Goal: Task Accomplishment & Management: Complete application form

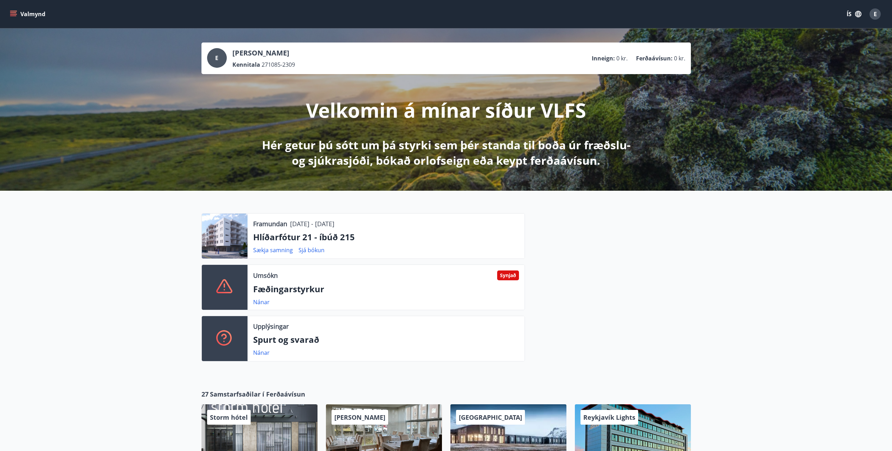
click at [14, 14] on icon "menu" at bounding box center [14, 14] width 8 height 1
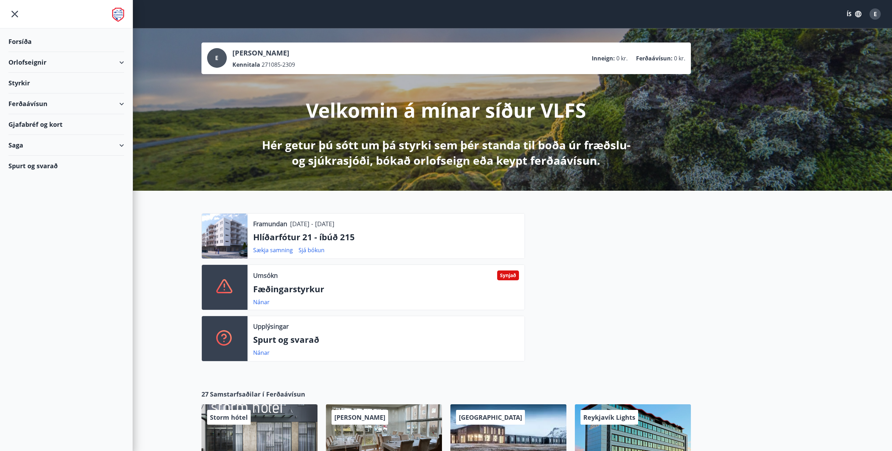
click at [25, 82] on div "Styrkir" at bounding box center [66, 83] width 116 height 21
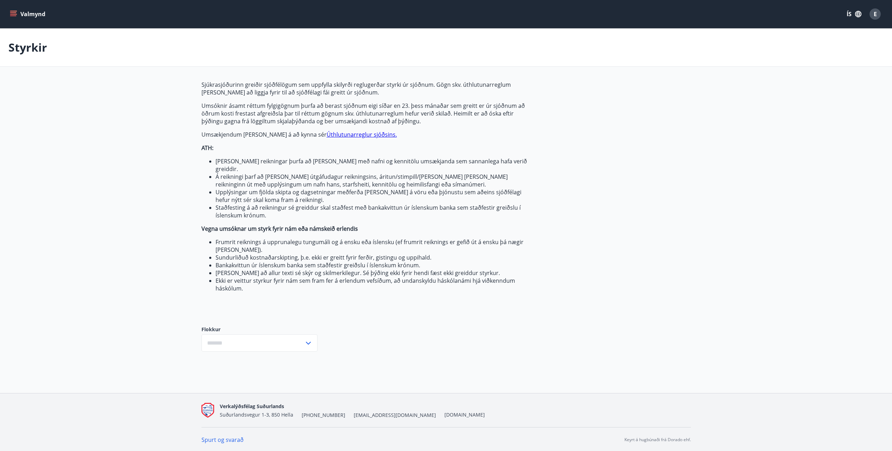
type input "***"
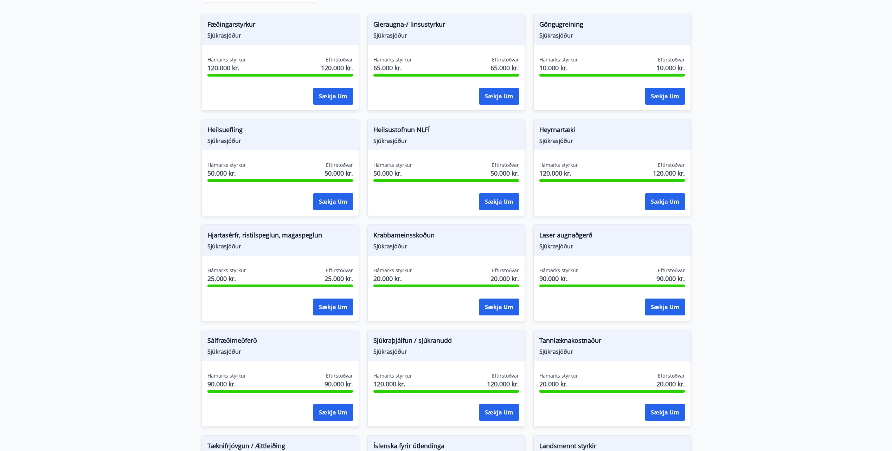
scroll to position [350, 0]
click at [496, 404] on button "Sækja um" at bounding box center [499, 412] width 40 height 17
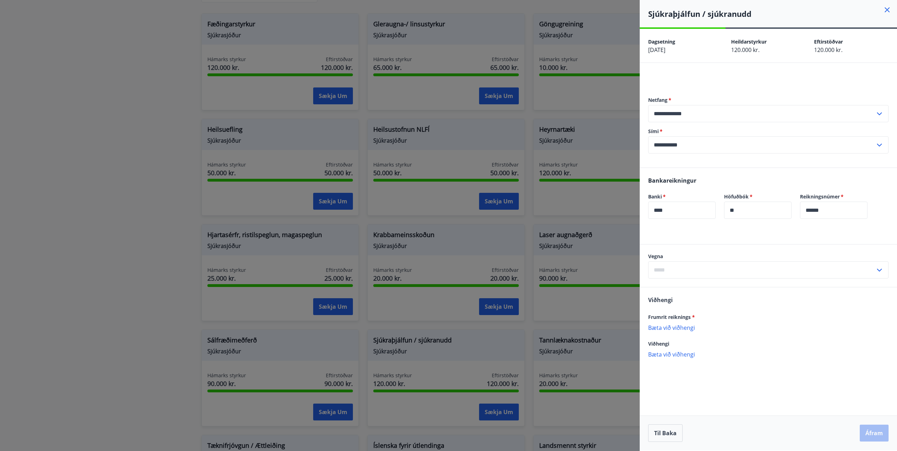
click at [416, 259] on div at bounding box center [448, 225] width 897 height 451
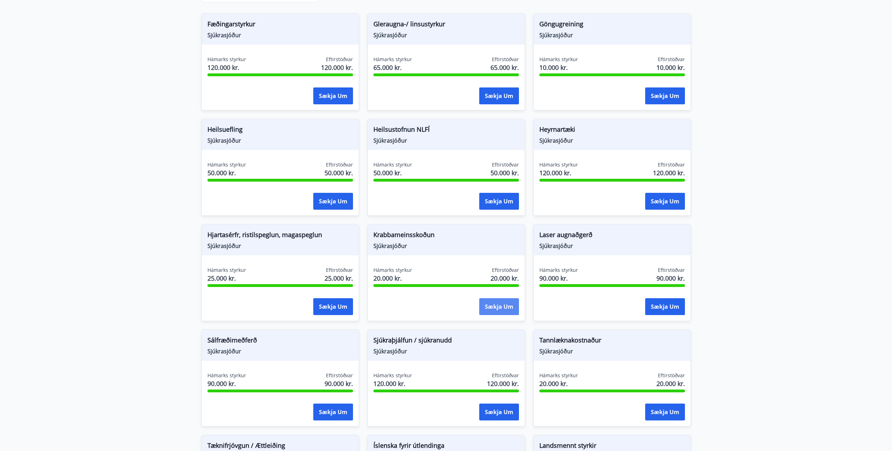
click at [502, 299] on button "Sækja um" at bounding box center [499, 307] width 40 height 17
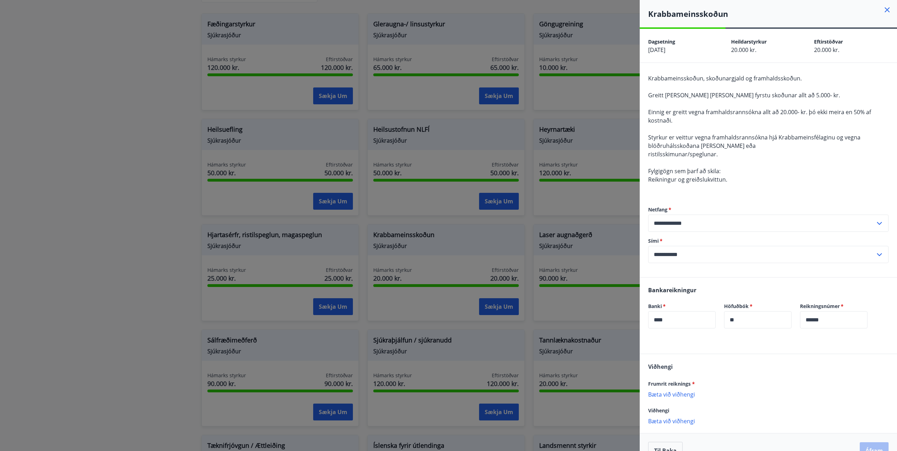
click at [448, 259] on div at bounding box center [448, 225] width 897 height 451
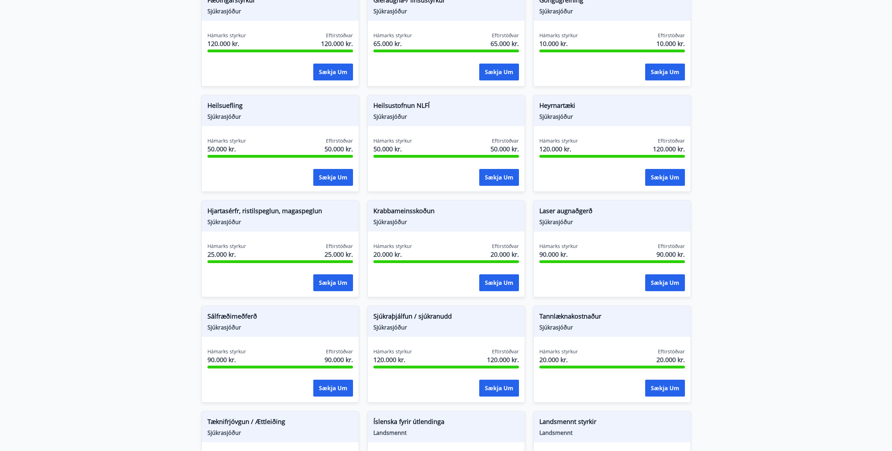
scroll to position [385, 0]
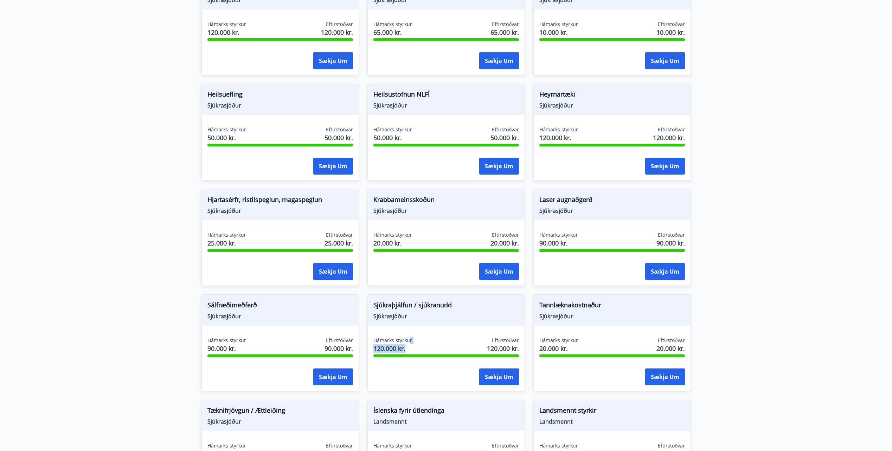
drag, startPoint x: 412, startPoint y: 336, endPoint x: 409, endPoint y: 335, distance: 3.6
click at [409, 337] on div "Hámarks styrkur 120.000 kr. Eftirstöðvar 120.000 kr." at bounding box center [446, 346] width 146 height 18
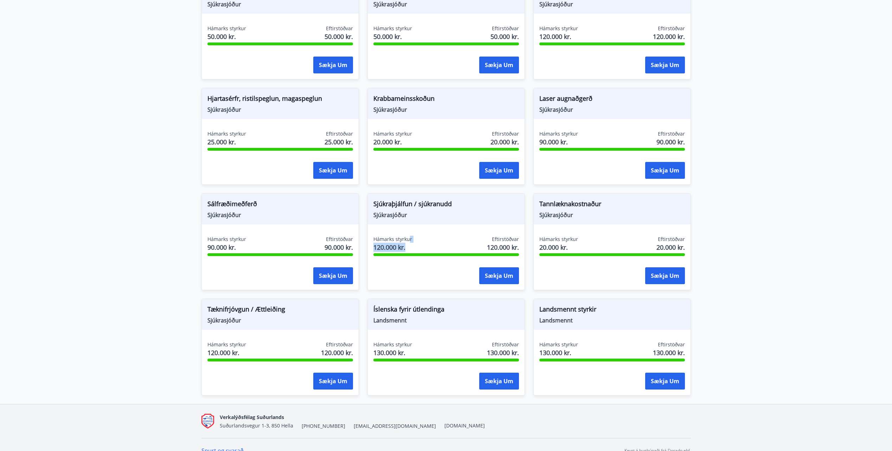
scroll to position [490, 0]
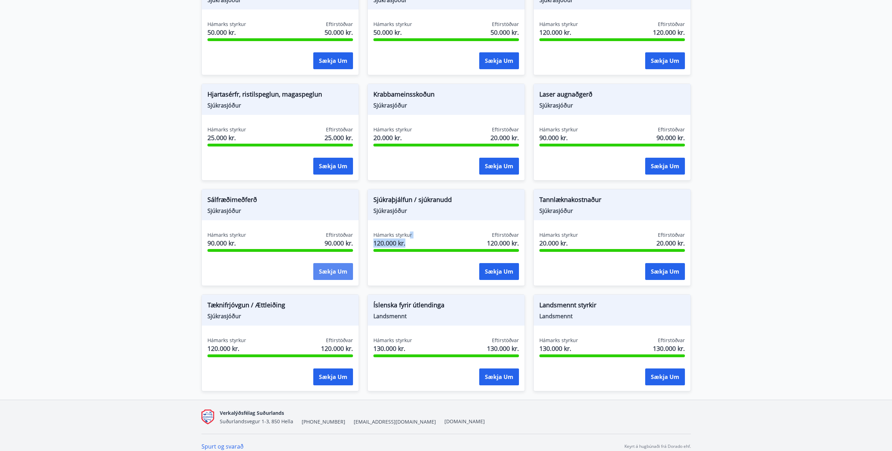
click at [335, 271] on button "Sækja um" at bounding box center [333, 271] width 40 height 17
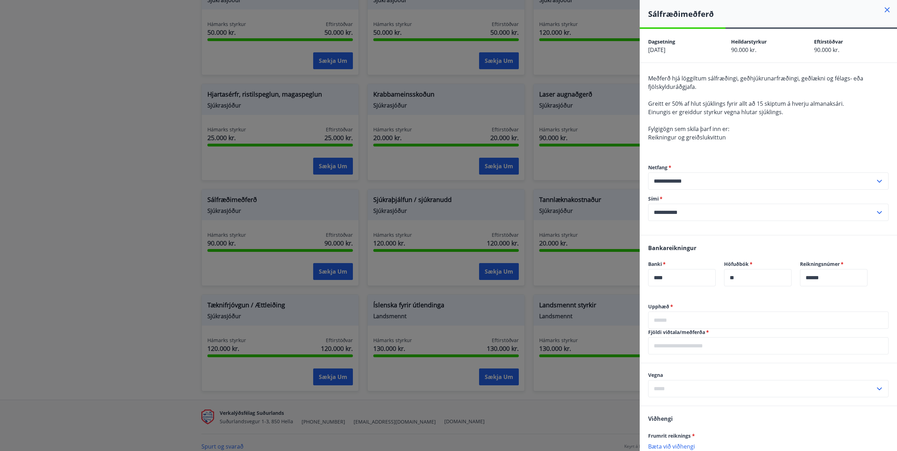
click at [184, 227] on div at bounding box center [448, 225] width 897 height 451
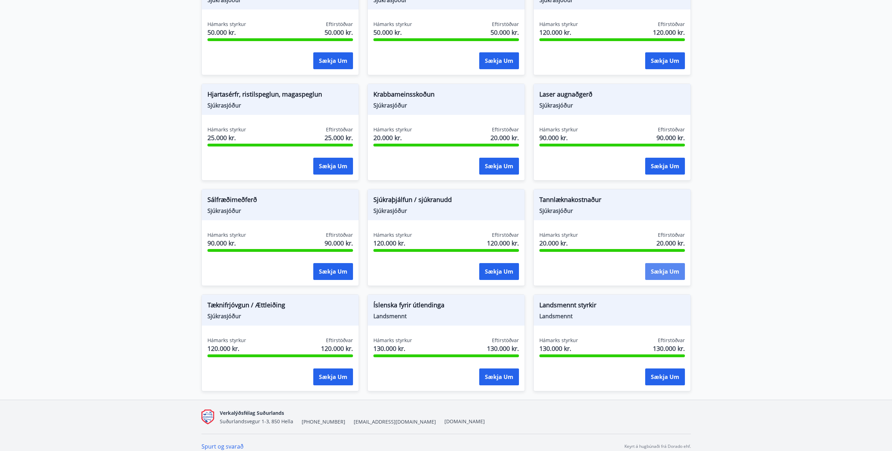
click at [662, 266] on button "Sækja um" at bounding box center [665, 271] width 40 height 17
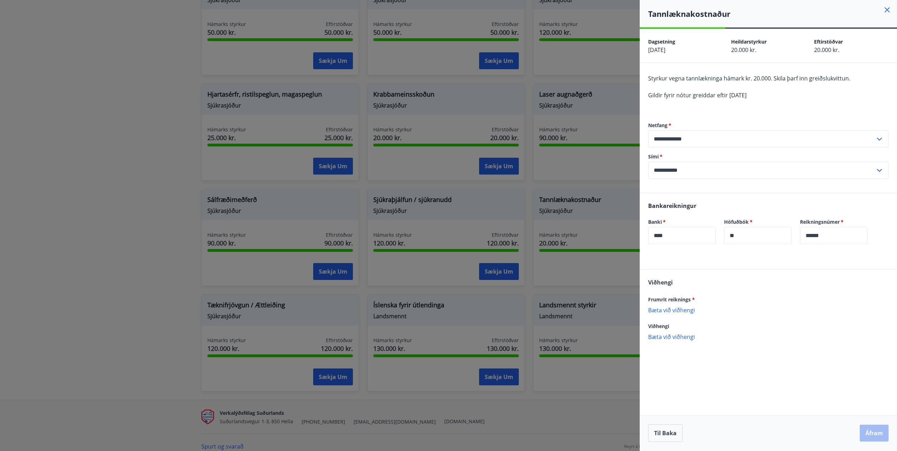
click at [160, 225] on div at bounding box center [448, 225] width 897 height 451
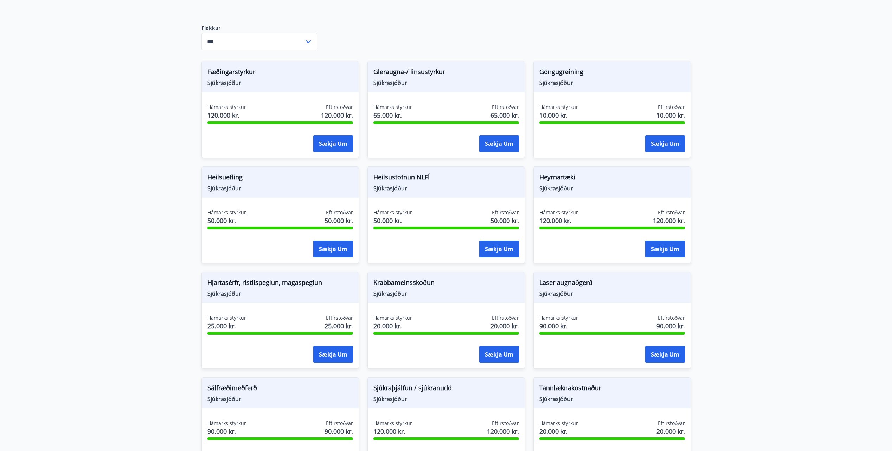
scroll to position [279, 0]
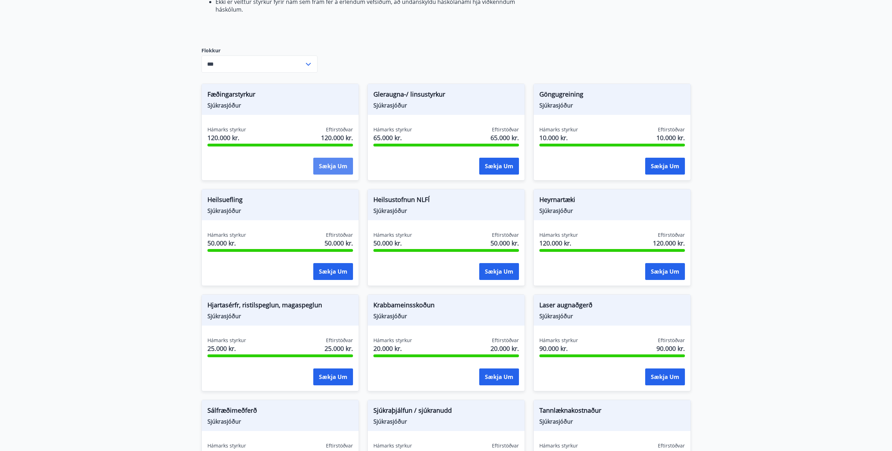
click at [332, 162] on button "Sækja um" at bounding box center [333, 166] width 40 height 17
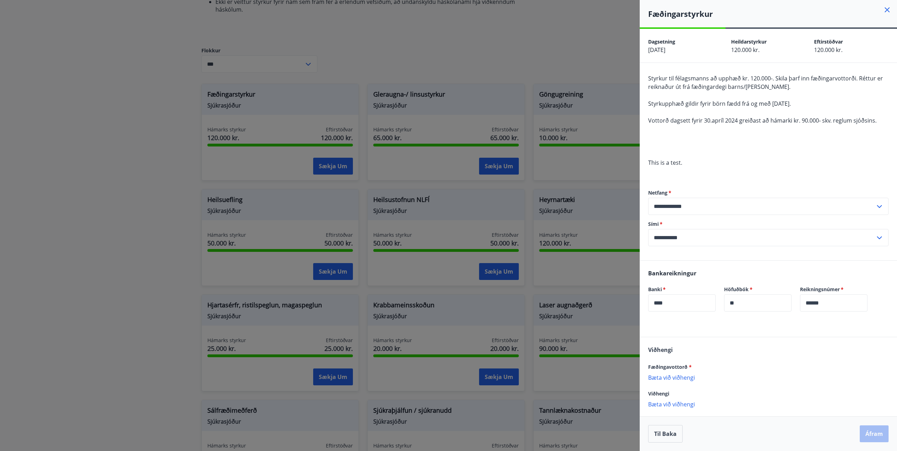
click at [132, 161] on div at bounding box center [448, 225] width 897 height 451
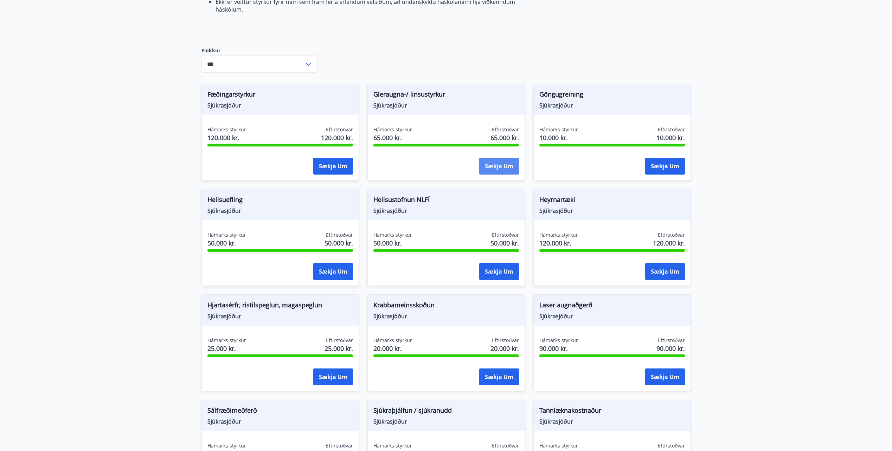
click at [495, 158] on button "Sækja um" at bounding box center [499, 166] width 40 height 17
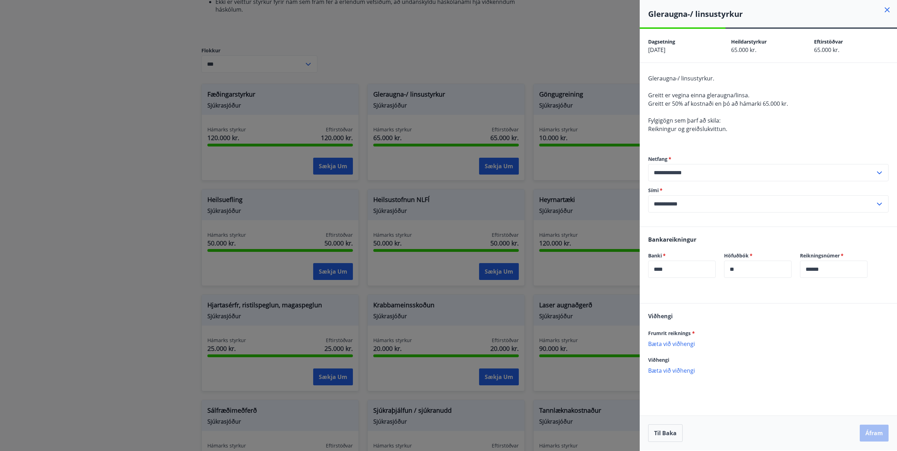
click at [539, 57] on div at bounding box center [448, 225] width 897 height 451
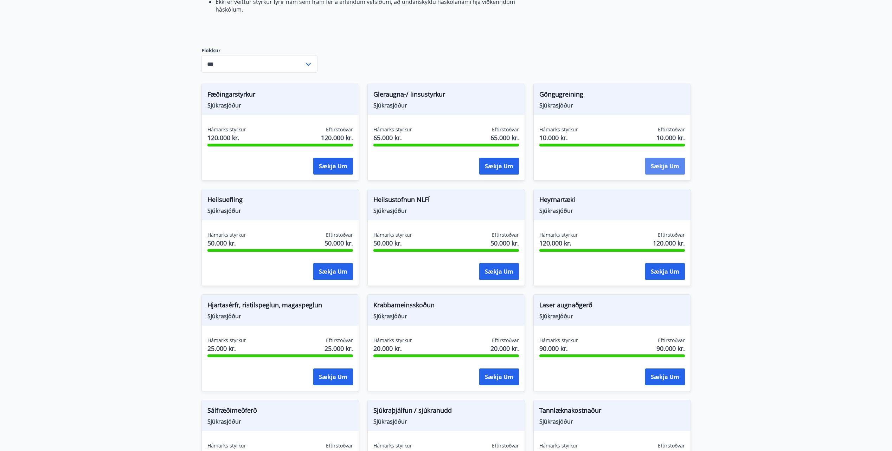
click at [662, 161] on button "Sækja um" at bounding box center [665, 166] width 40 height 17
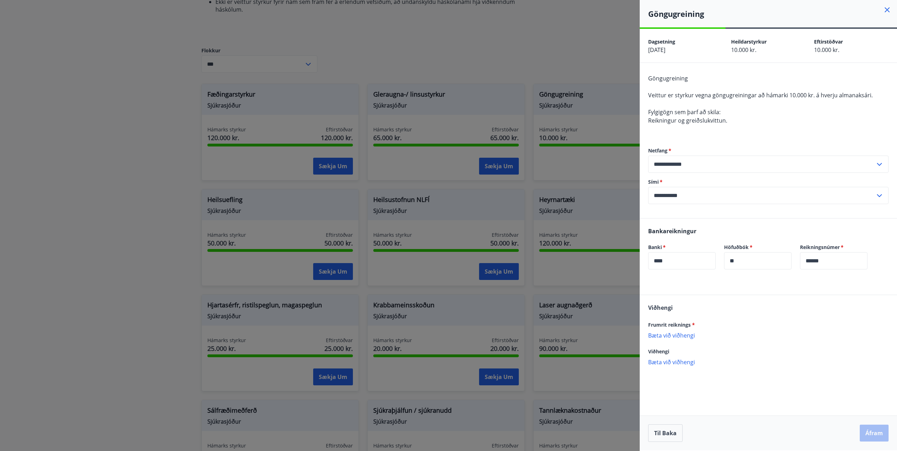
click at [546, 62] on div at bounding box center [448, 225] width 897 height 451
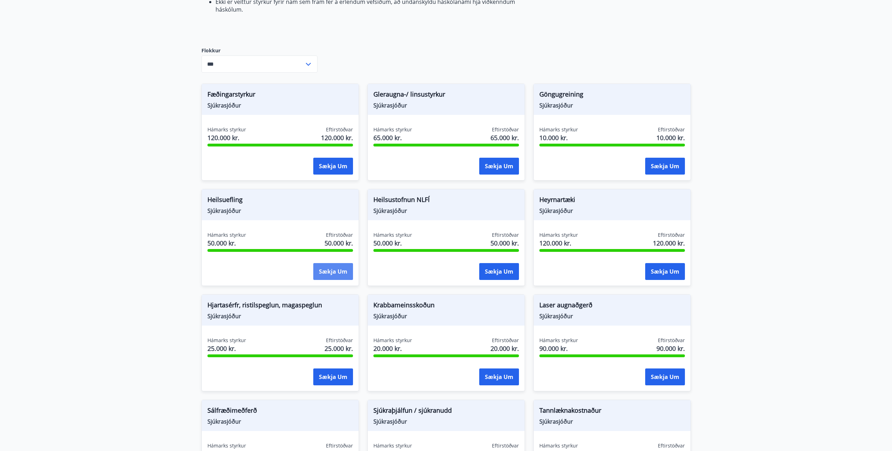
click at [339, 263] on button "Sækja um" at bounding box center [333, 271] width 40 height 17
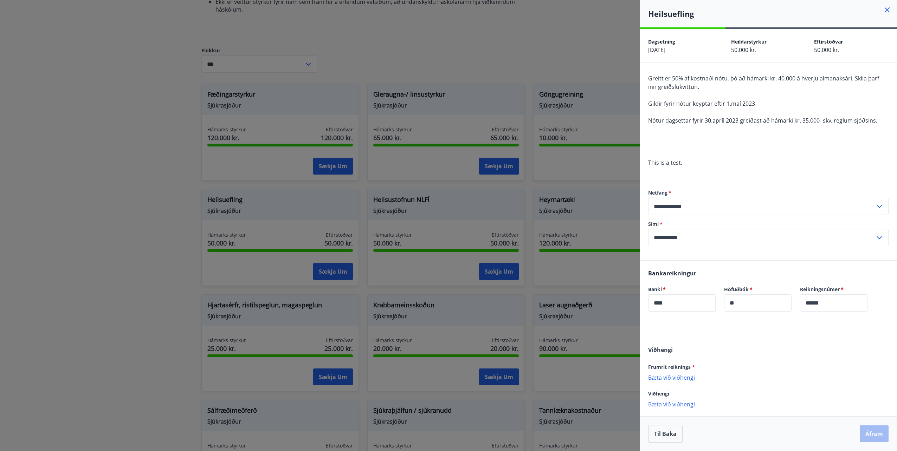
click at [154, 236] on div at bounding box center [448, 225] width 897 height 451
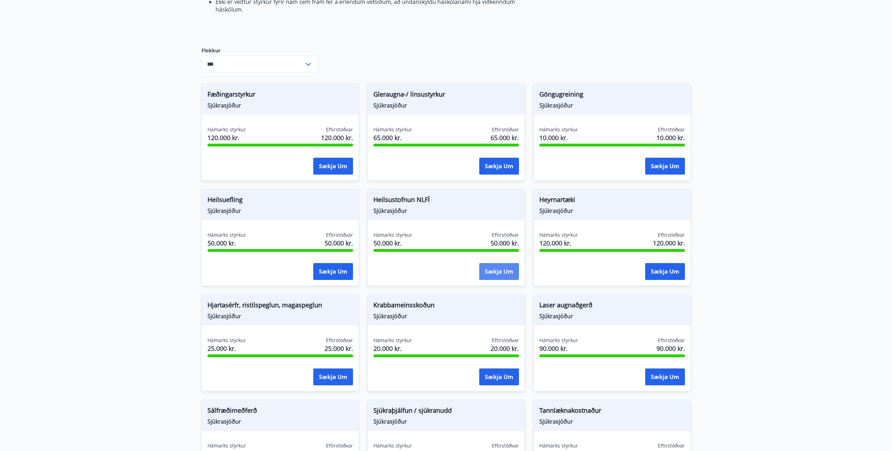
click at [500, 271] on button "Sækja um" at bounding box center [499, 271] width 40 height 17
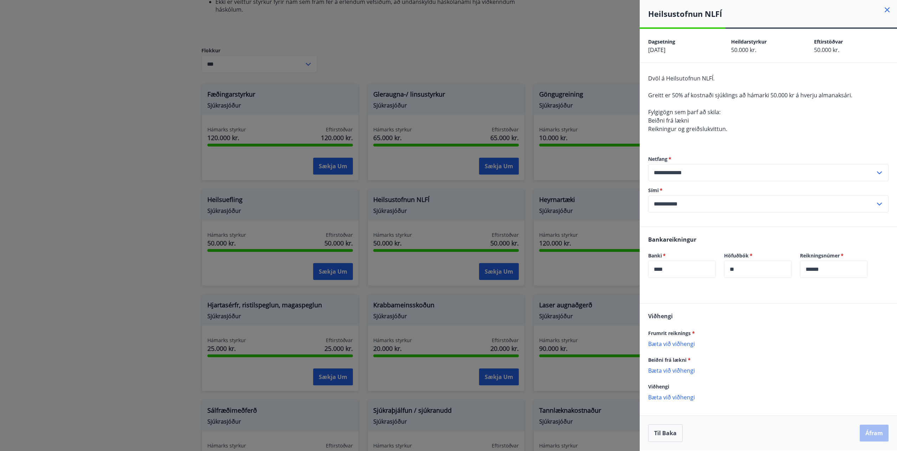
click at [168, 208] on div at bounding box center [448, 225] width 897 height 451
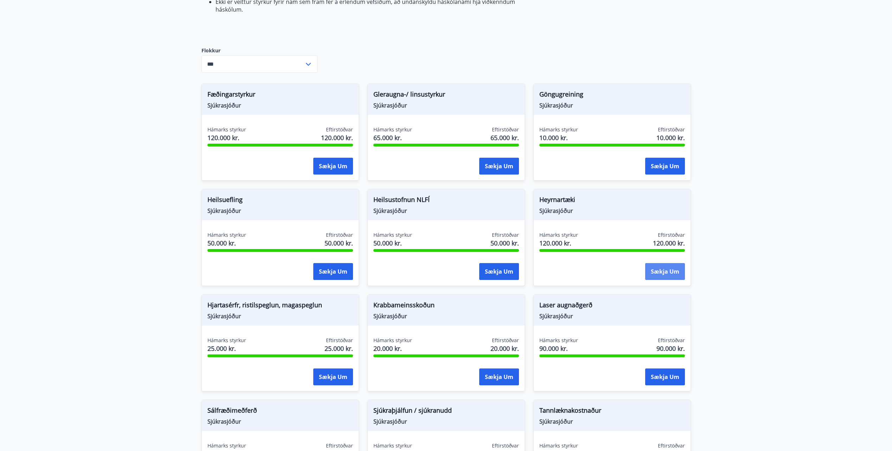
click at [669, 263] on button "Sækja um" at bounding box center [665, 271] width 40 height 17
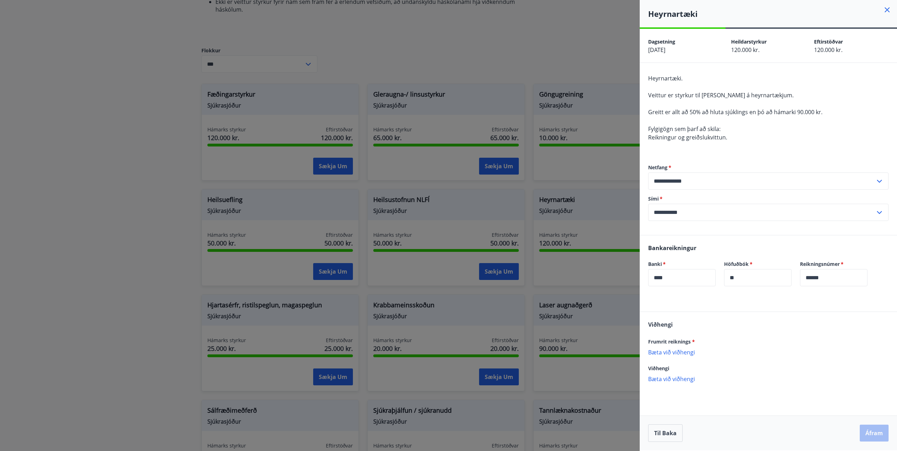
click at [179, 219] on div at bounding box center [448, 225] width 897 height 451
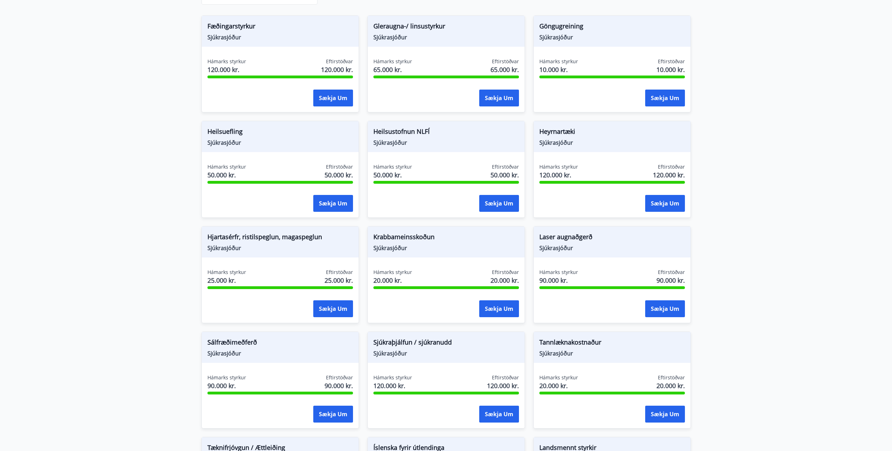
scroll to position [350, 0]
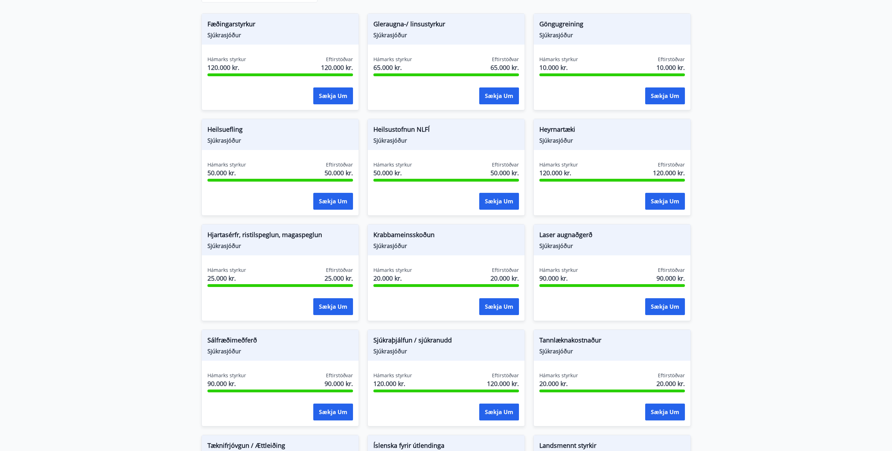
click at [354, 296] on div "Hámarks styrkur 25.000 kr. Eftirstöðvar 25.000 kr. Sækja um" at bounding box center [280, 292] width 157 height 51
click at [342, 299] on button "Sækja um" at bounding box center [333, 307] width 40 height 17
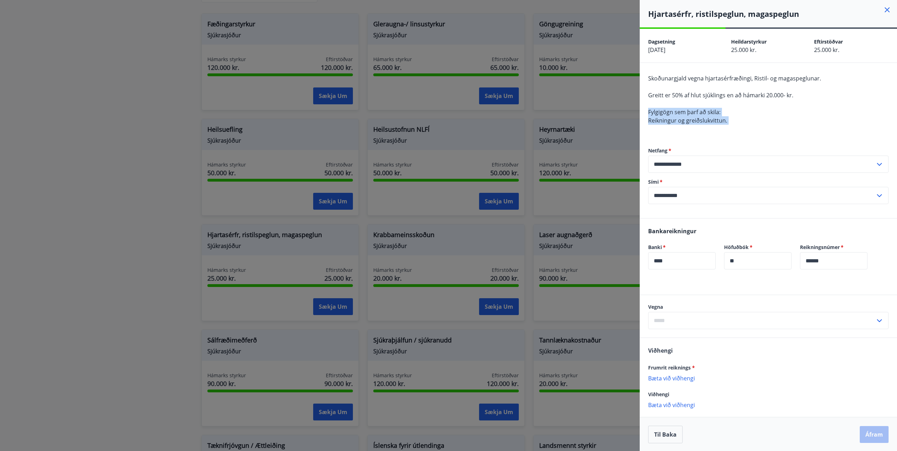
drag, startPoint x: 745, startPoint y: 127, endPoint x: 641, endPoint y: 111, distance: 105.2
click at [641, 111] on div "**********" at bounding box center [768, 140] width 257 height 155
copy span "Fylgigögn sem þarf að skila: Reikningur og greiðslukvittun."
click at [787, 139] on div "**********" at bounding box center [768, 175] width 241 height 85
click at [448, 242] on div at bounding box center [448, 225] width 897 height 451
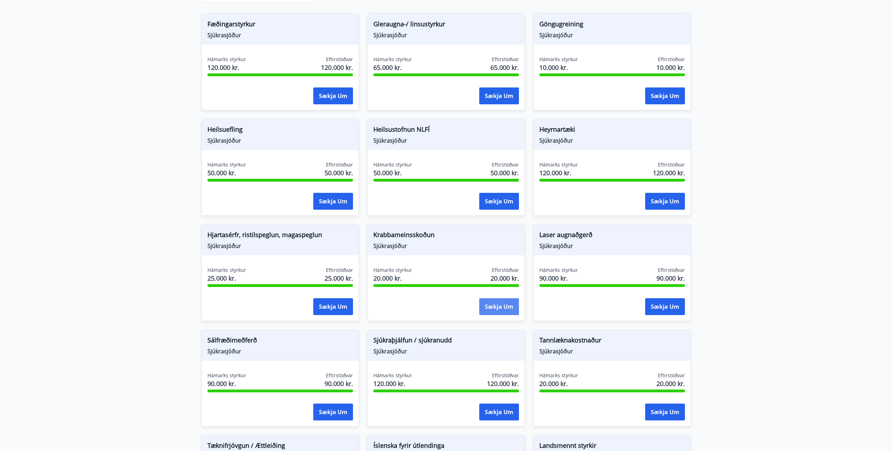
click at [492, 299] on button "Sækja um" at bounding box center [499, 307] width 40 height 17
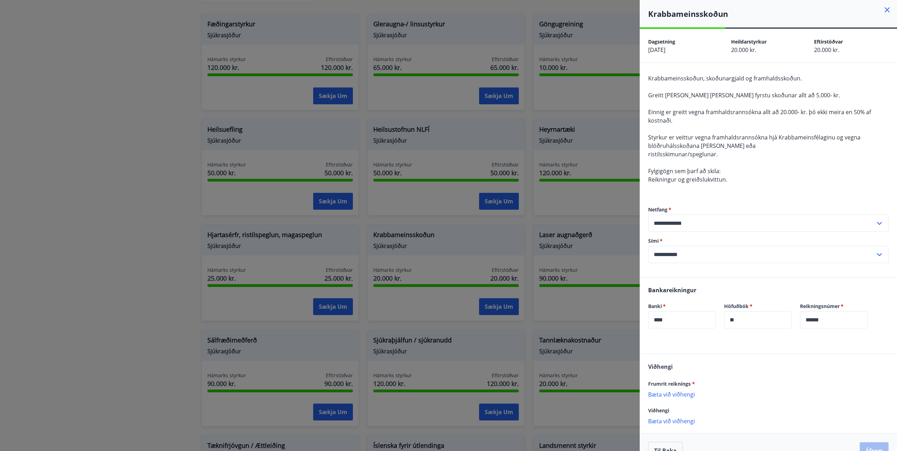
click at [445, 282] on div at bounding box center [448, 225] width 897 height 451
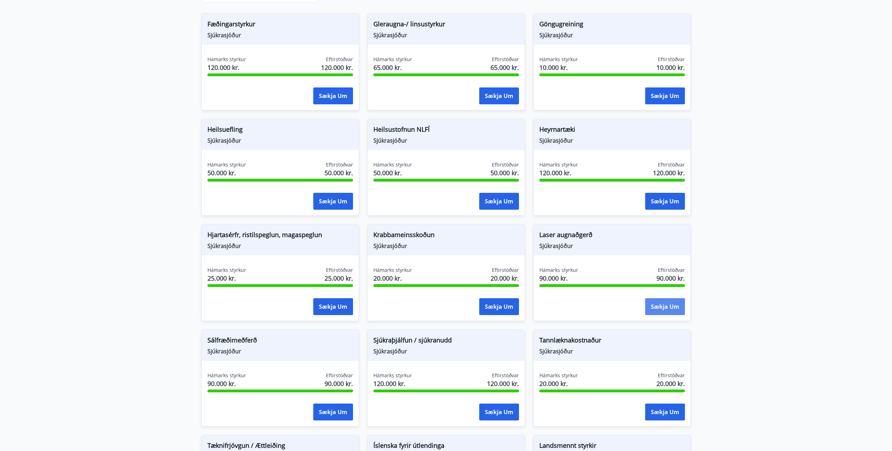
click at [669, 299] on button "Sækja um" at bounding box center [665, 307] width 40 height 17
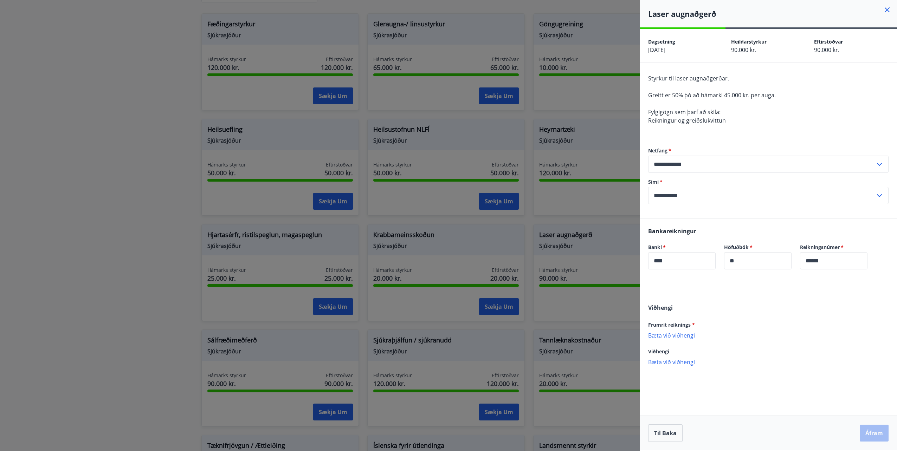
click at [585, 273] on div at bounding box center [448, 225] width 897 height 451
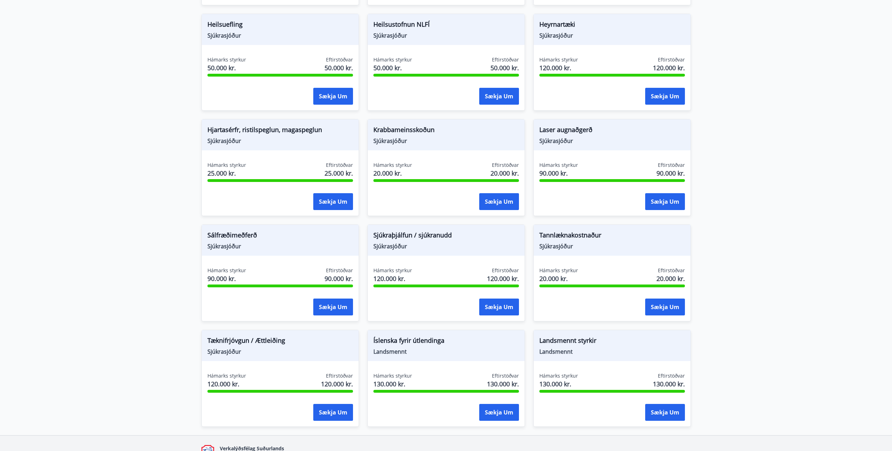
scroll to position [455, 0]
click at [335, 299] on button "Sækja um" at bounding box center [333, 307] width 40 height 17
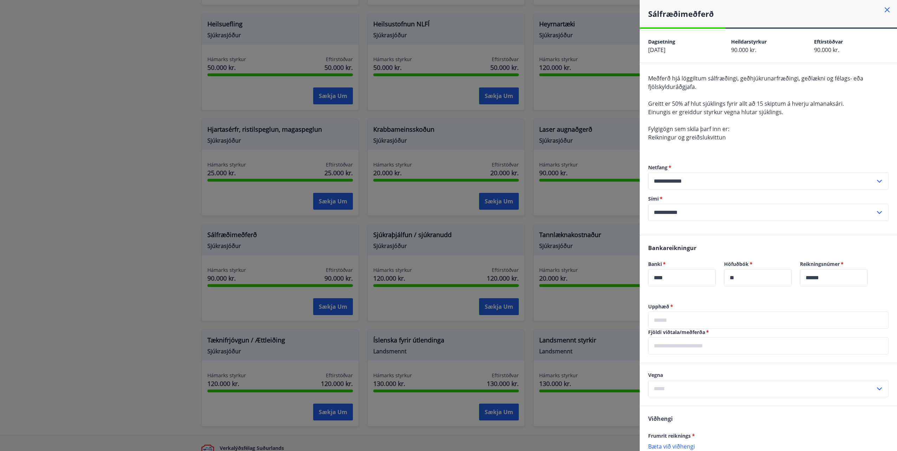
click at [258, 271] on div at bounding box center [448, 225] width 897 height 451
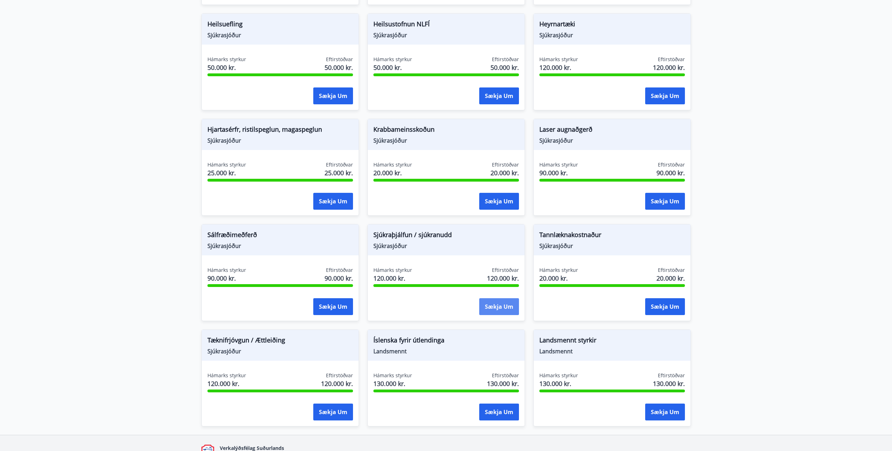
click at [510, 299] on button "Sækja um" at bounding box center [499, 307] width 40 height 17
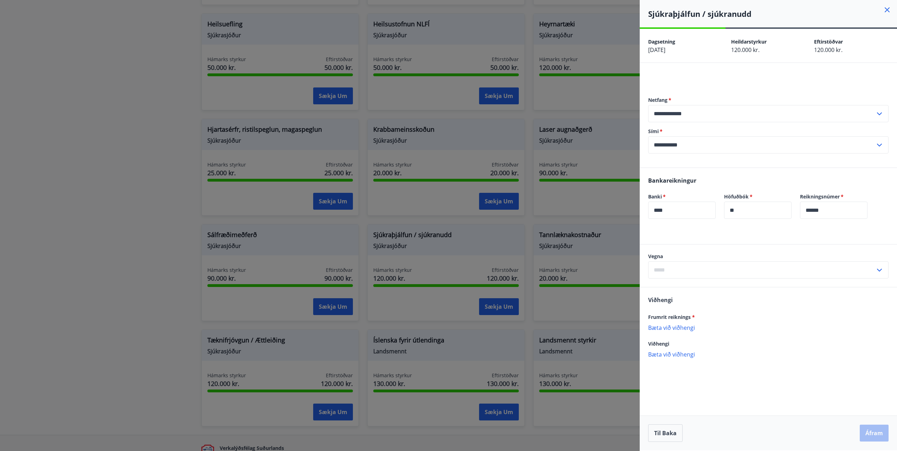
click at [436, 263] on div at bounding box center [448, 225] width 897 height 451
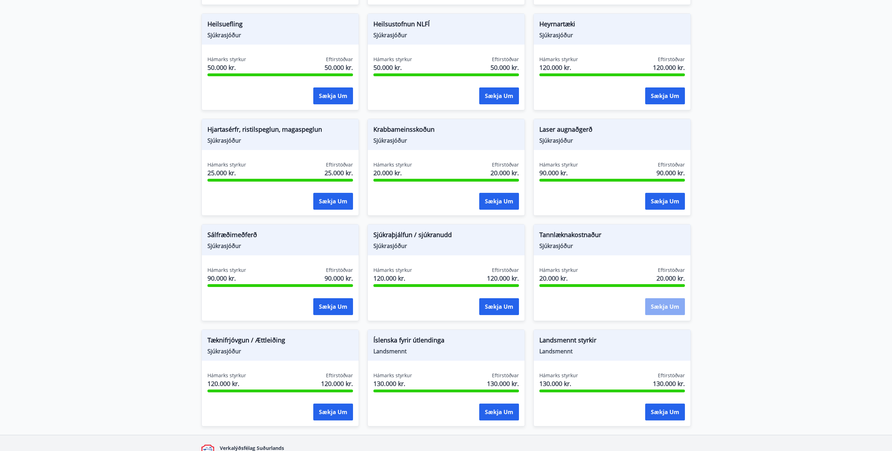
click at [678, 299] on button "Sækja um" at bounding box center [665, 307] width 40 height 17
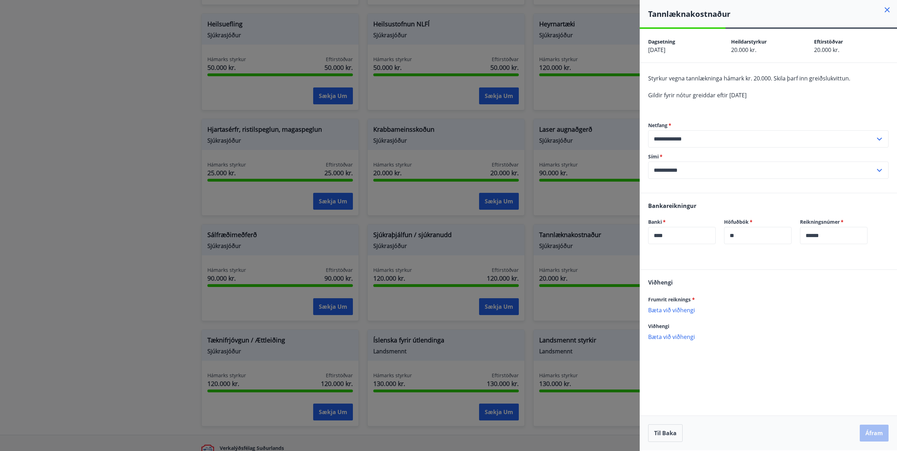
click at [602, 271] on div at bounding box center [448, 225] width 897 height 451
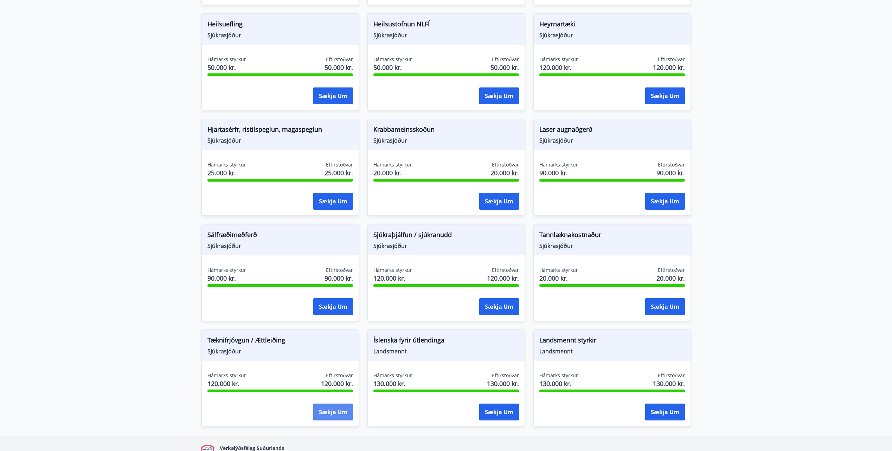
click at [332, 404] on button "Sækja um" at bounding box center [333, 412] width 40 height 17
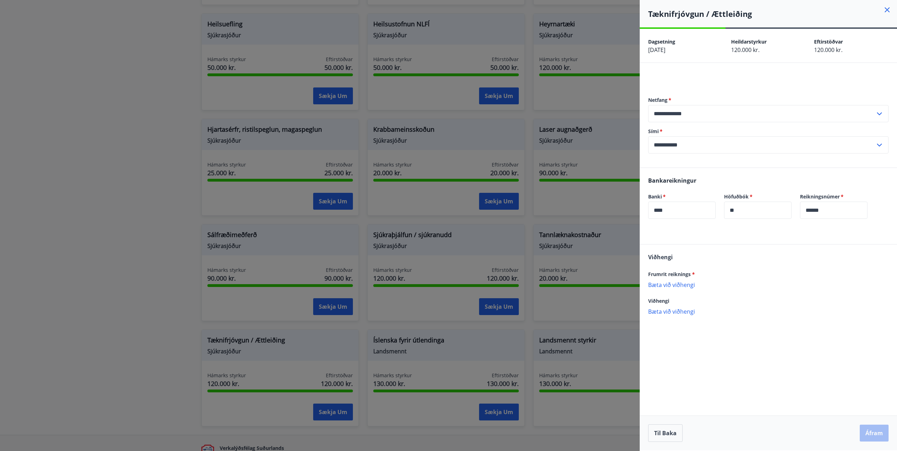
click at [427, 325] on div at bounding box center [448, 225] width 897 height 451
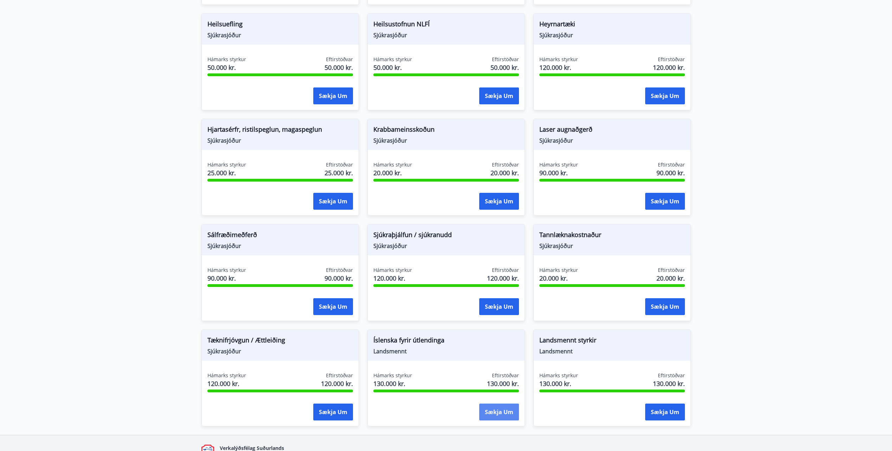
click at [499, 404] on button "Sækja um" at bounding box center [499, 412] width 40 height 17
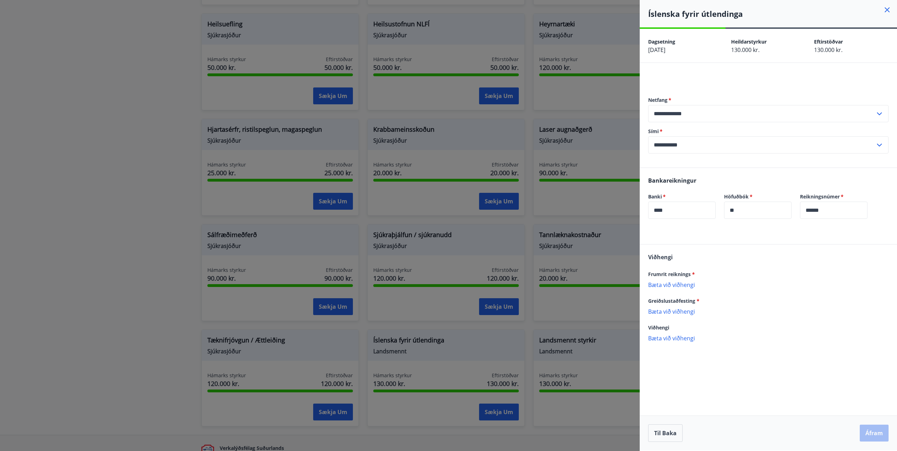
click at [481, 357] on div at bounding box center [448, 225] width 897 height 451
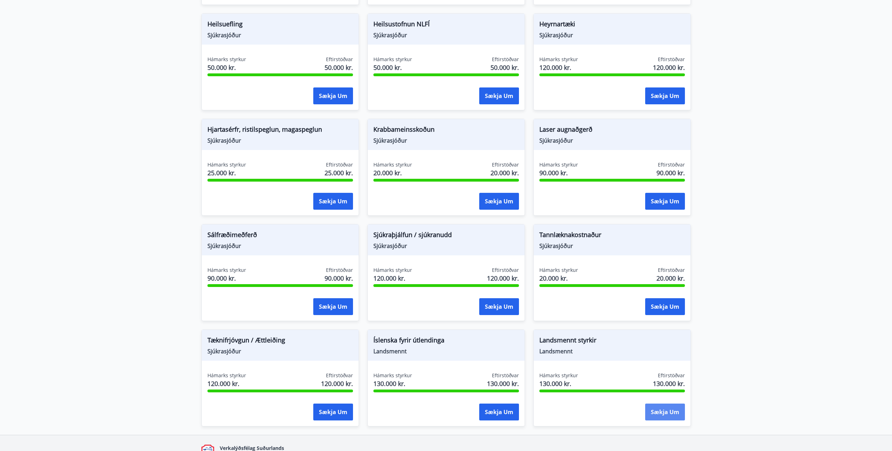
click at [680, 409] on button "Sækja um" at bounding box center [665, 412] width 40 height 17
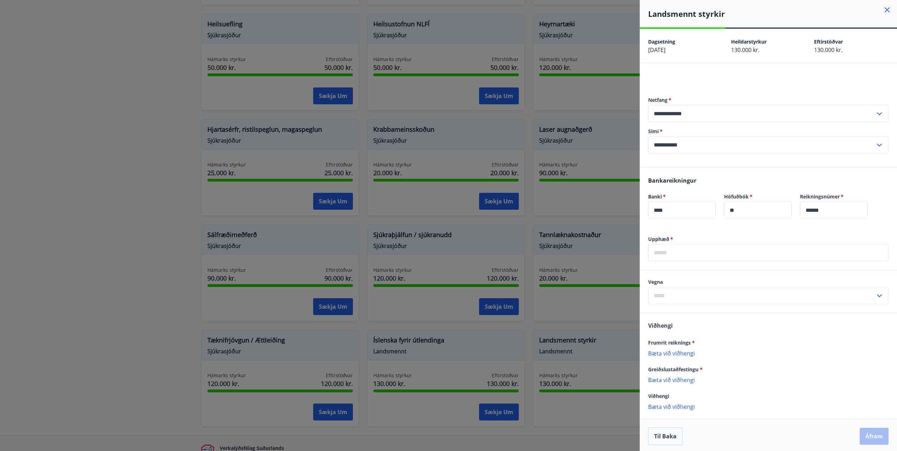
click at [547, 367] on div at bounding box center [448, 225] width 897 height 451
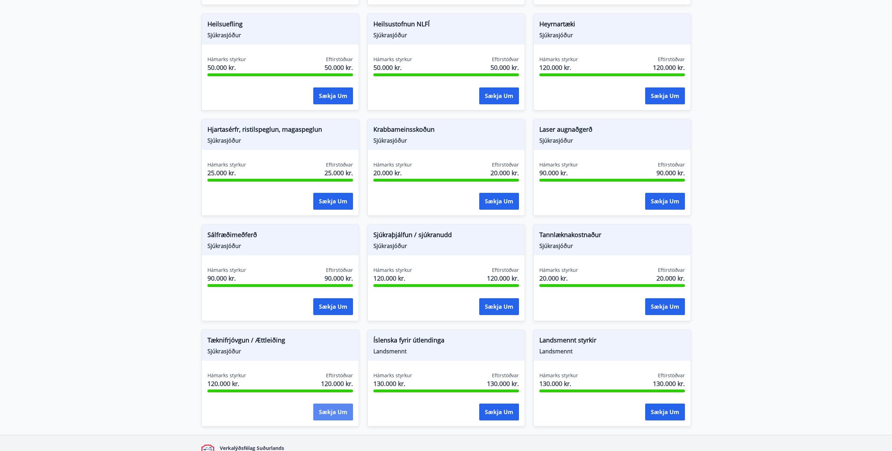
click at [343, 405] on button "Sækja um" at bounding box center [333, 412] width 40 height 17
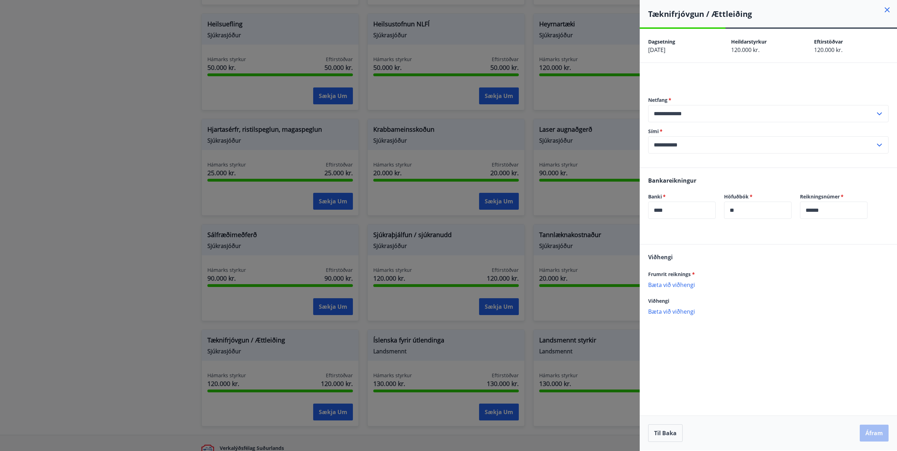
click at [251, 313] on div at bounding box center [448, 225] width 897 height 451
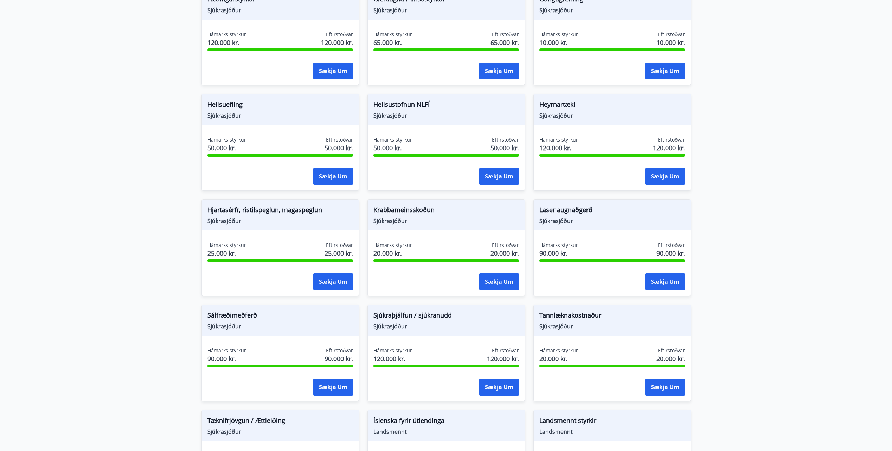
scroll to position [314, 0]
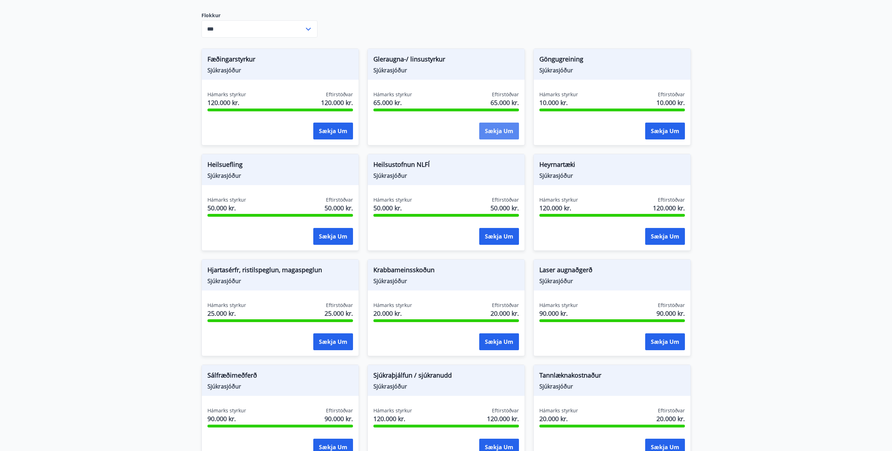
click at [490, 123] on button "Sækja um" at bounding box center [499, 131] width 40 height 17
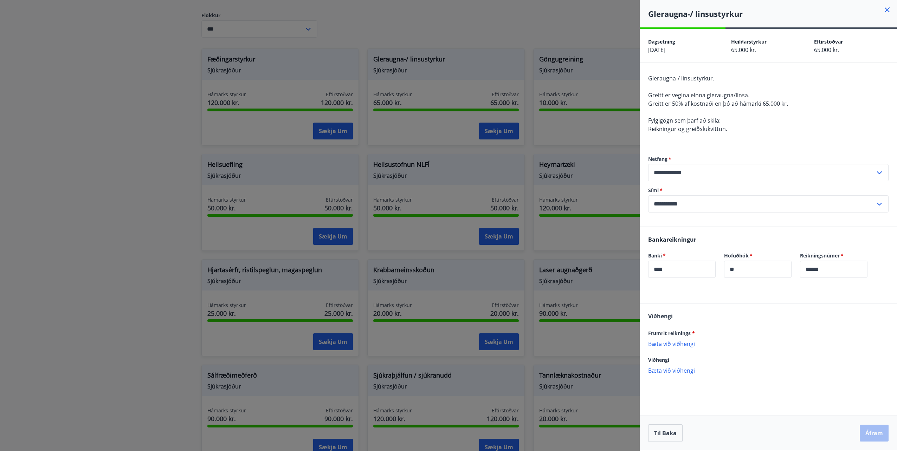
click at [464, 128] on div at bounding box center [448, 225] width 897 height 451
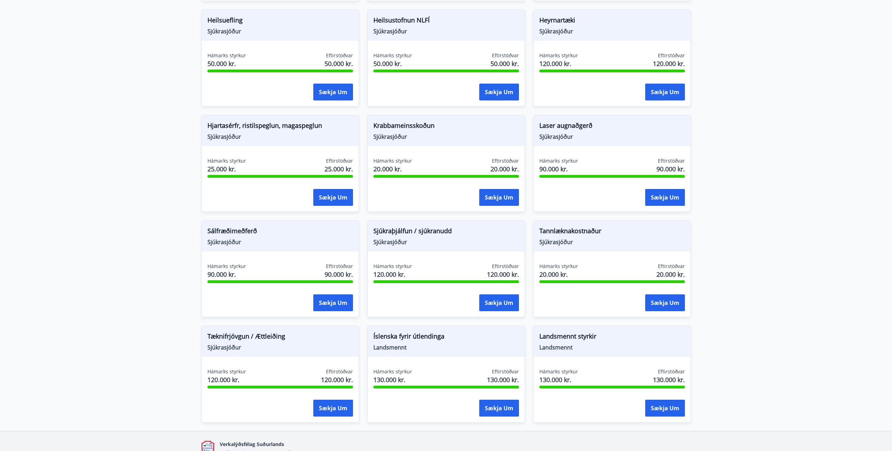
scroll to position [490, 0]
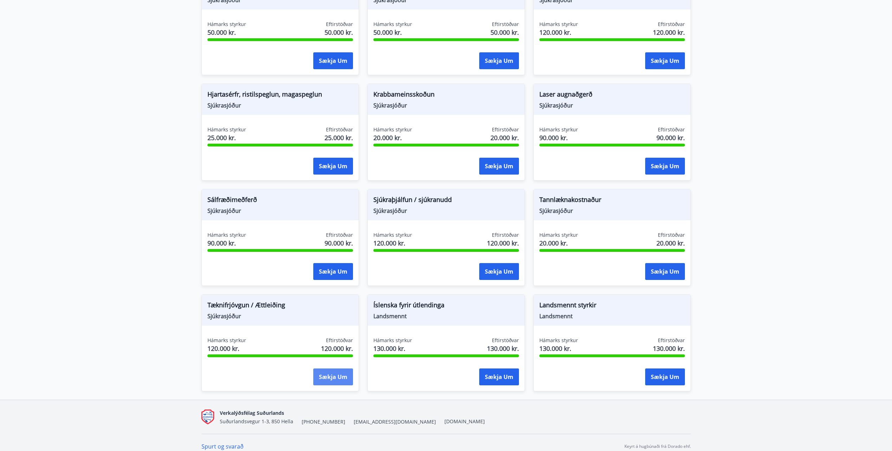
click at [325, 375] on button "Sækja um" at bounding box center [333, 377] width 40 height 17
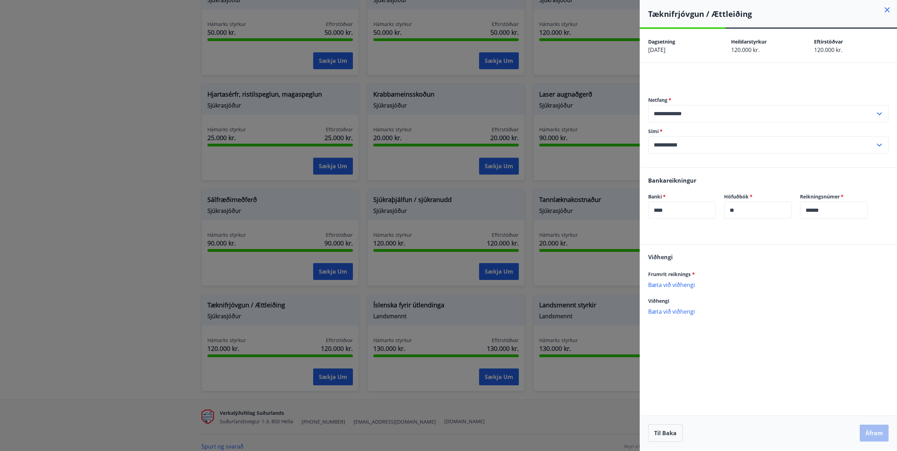
click at [140, 217] on div at bounding box center [448, 225] width 897 height 451
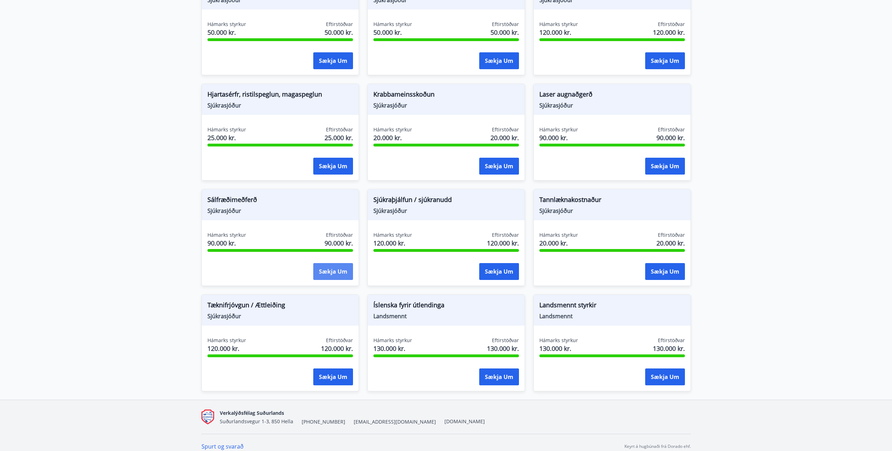
click at [360, 267] on div "Sjúkraþjálfun / sjúkranudd Sjúkrasjóður Hámarks styrkur 120.000 kr. Eftirstöðva…" at bounding box center [442, 233] width 166 height 105
click at [347, 267] on button "Sækja um" at bounding box center [333, 271] width 40 height 17
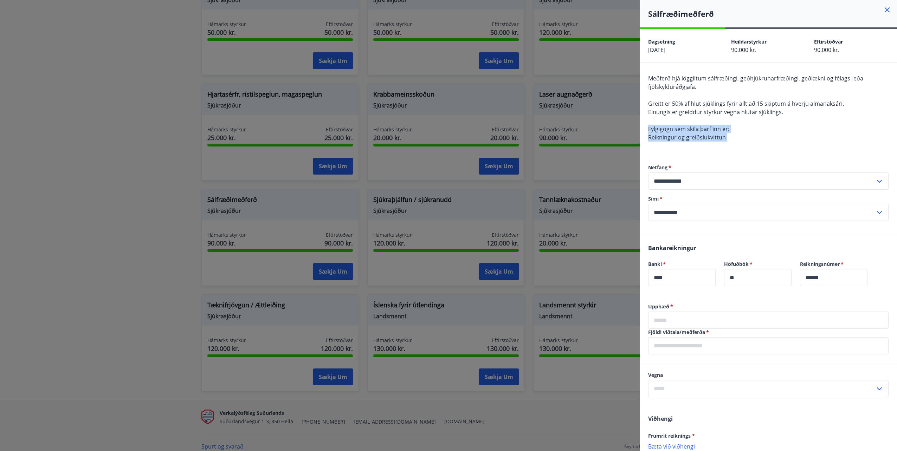
drag, startPoint x: 731, startPoint y: 140, endPoint x: 648, endPoint y: 131, distance: 83.8
click at [648, 131] on div "**********" at bounding box center [768, 149] width 257 height 172
copy span "Fylgigögn sem skila þarf inn er: Reikningur og greiðslukvittun"
click at [119, 314] on div at bounding box center [448, 225] width 897 height 451
